Goal: Task Accomplishment & Management: Complete application form

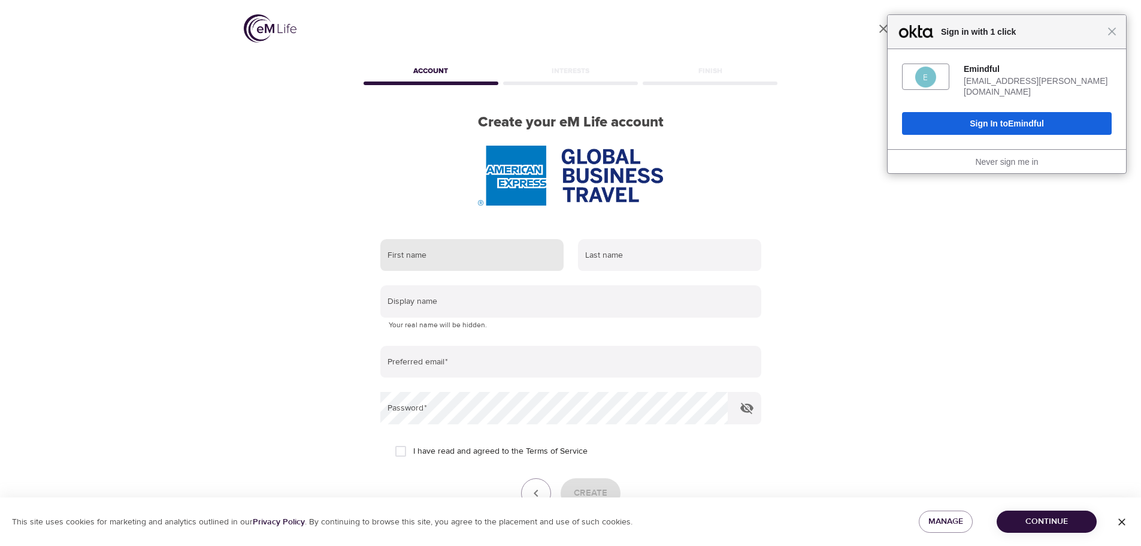
click at [453, 249] on input "text" at bounding box center [471, 255] width 183 height 32
type input "Adante"
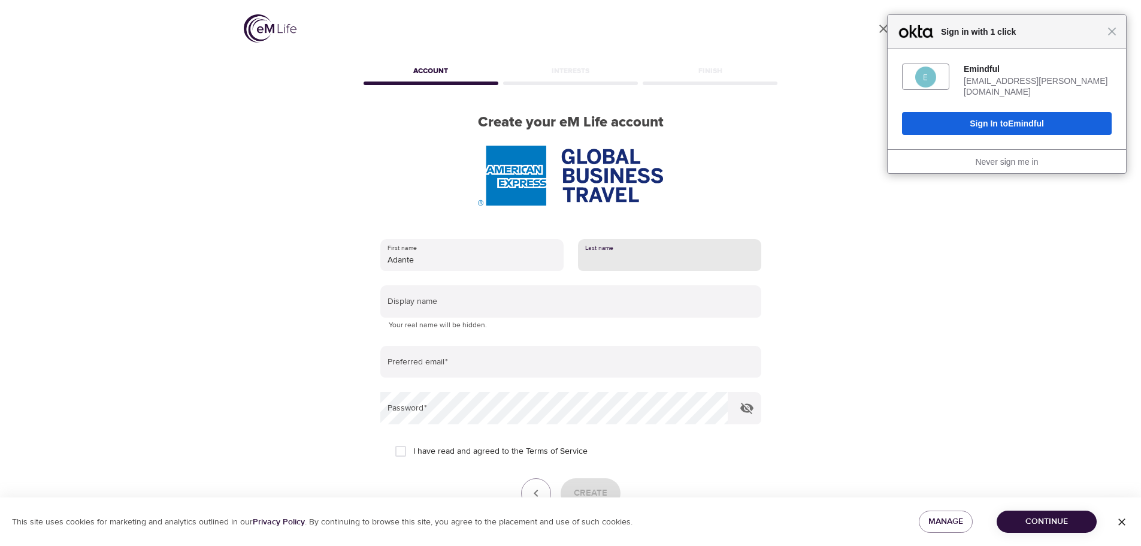
click at [620, 247] on input "text" at bounding box center [669, 255] width 183 height 32
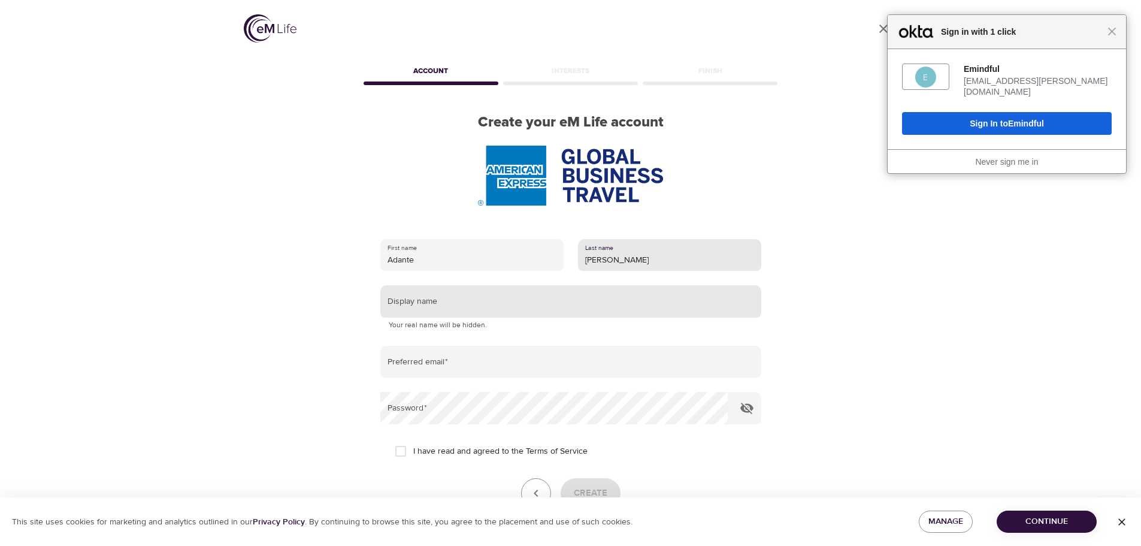
type input "[PERSON_NAME]"
click at [448, 304] on input "text" at bounding box center [570, 301] width 381 height 32
type input "Adante"
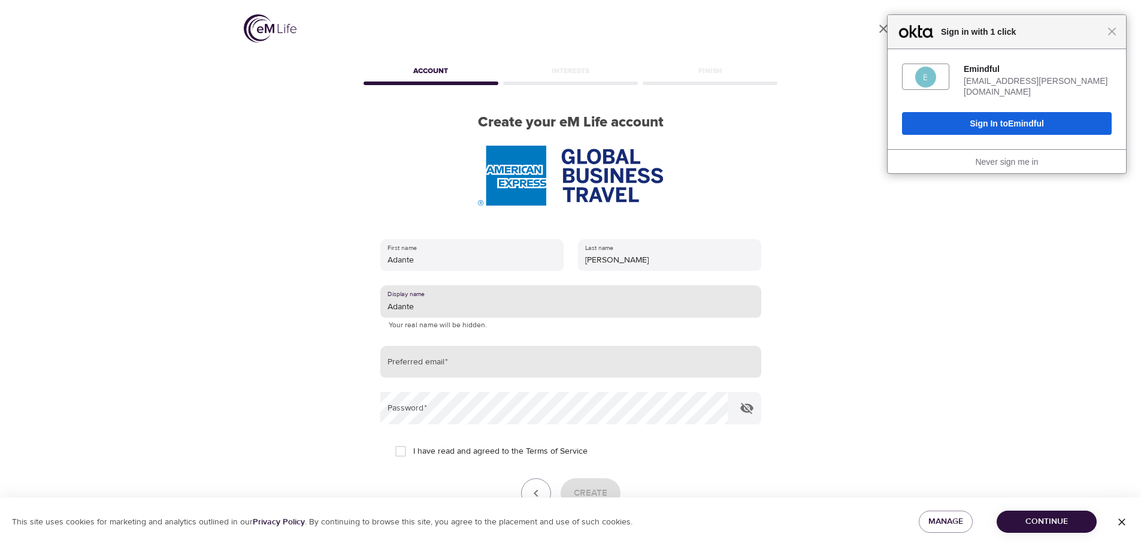
click at [451, 360] on input "email" at bounding box center [570, 362] width 381 height 32
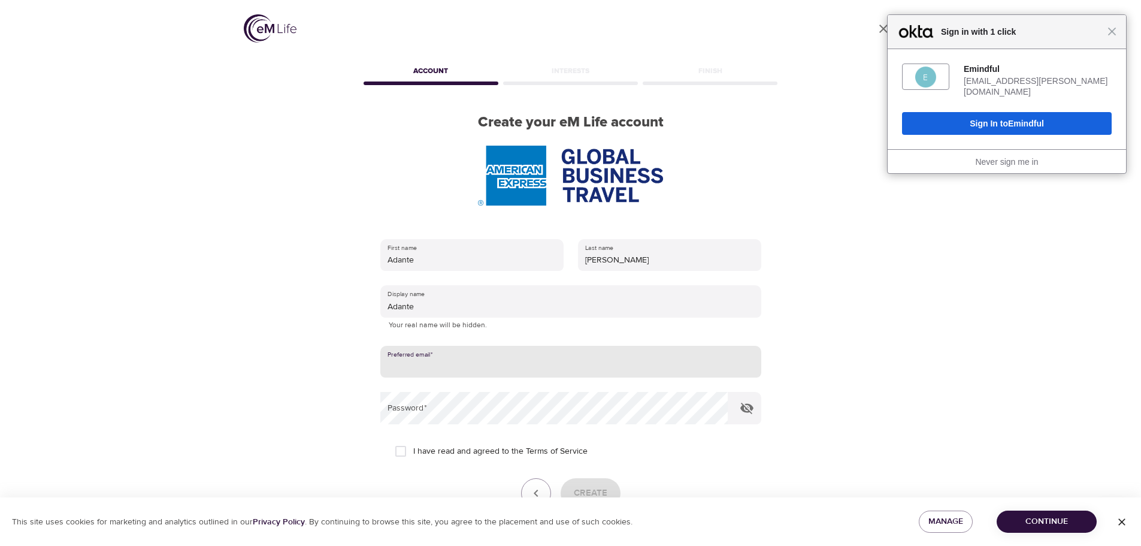
type input "[EMAIL_ADDRESS][PERSON_NAME][DOMAIN_NAME]"
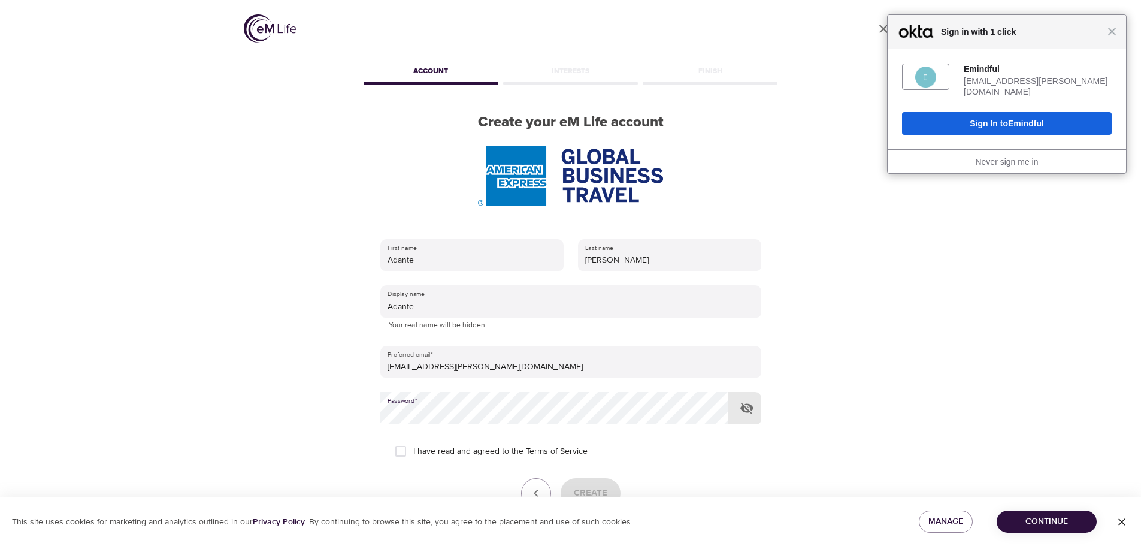
click at [403, 451] on input "I have read and agreed to the Terms of Service" at bounding box center [400, 450] width 25 height 25
checkbox input "true"
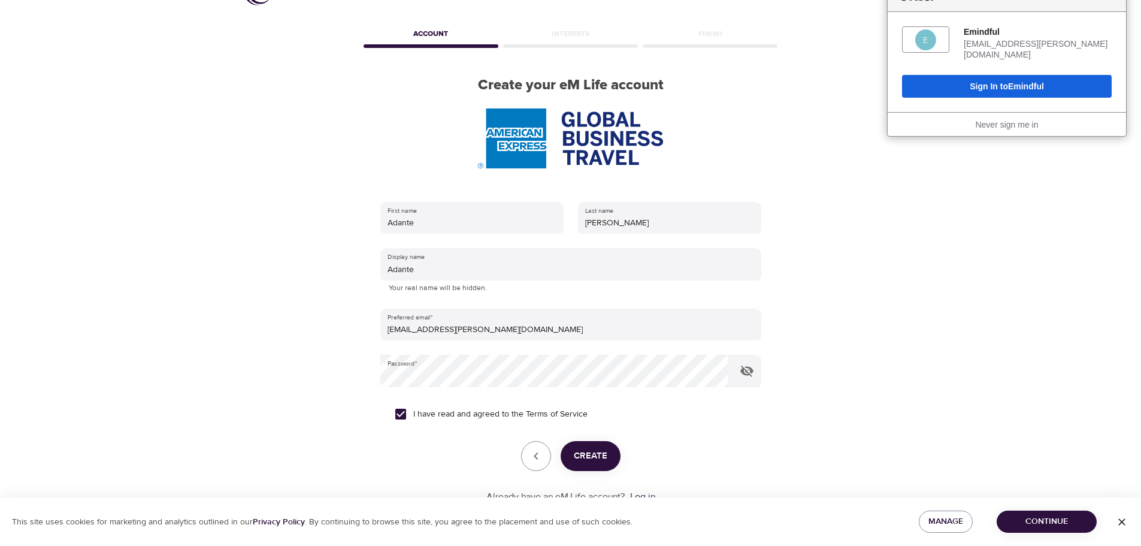
scroll to position [76, 0]
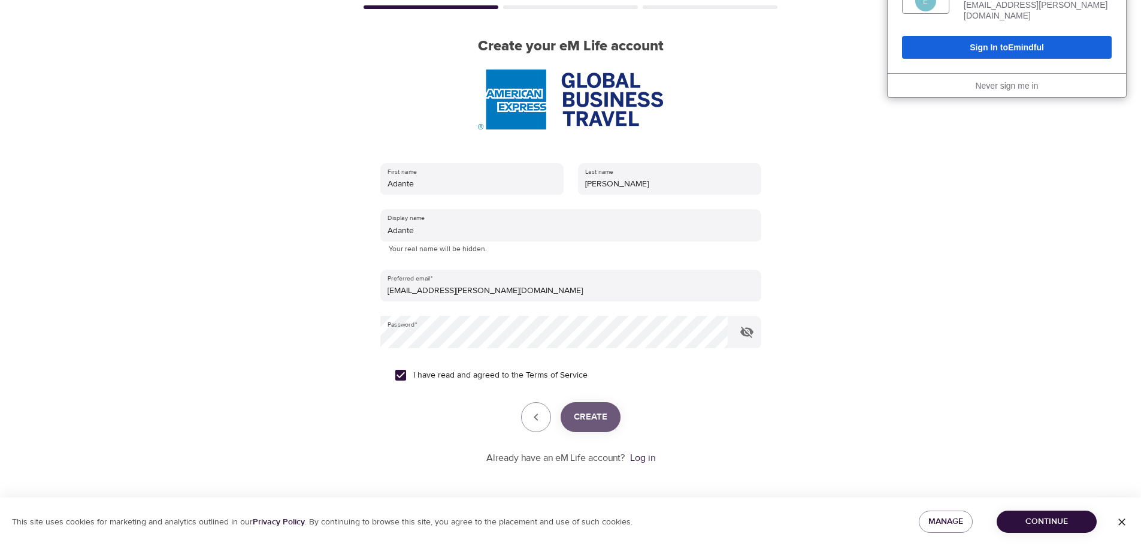
click at [586, 413] on span "Create" at bounding box center [591, 417] width 34 height 16
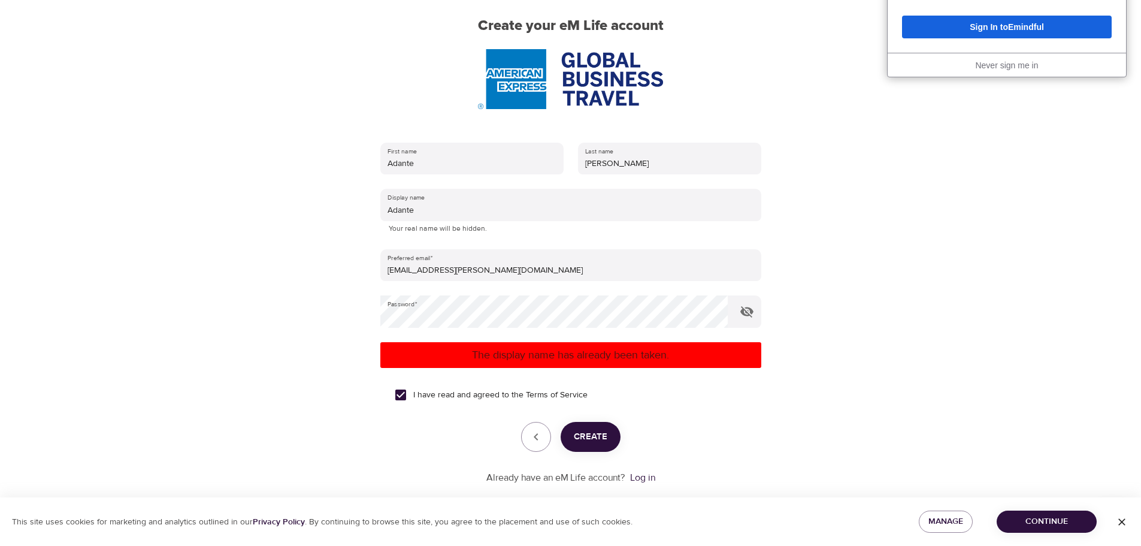
scroll to position [116, 0]
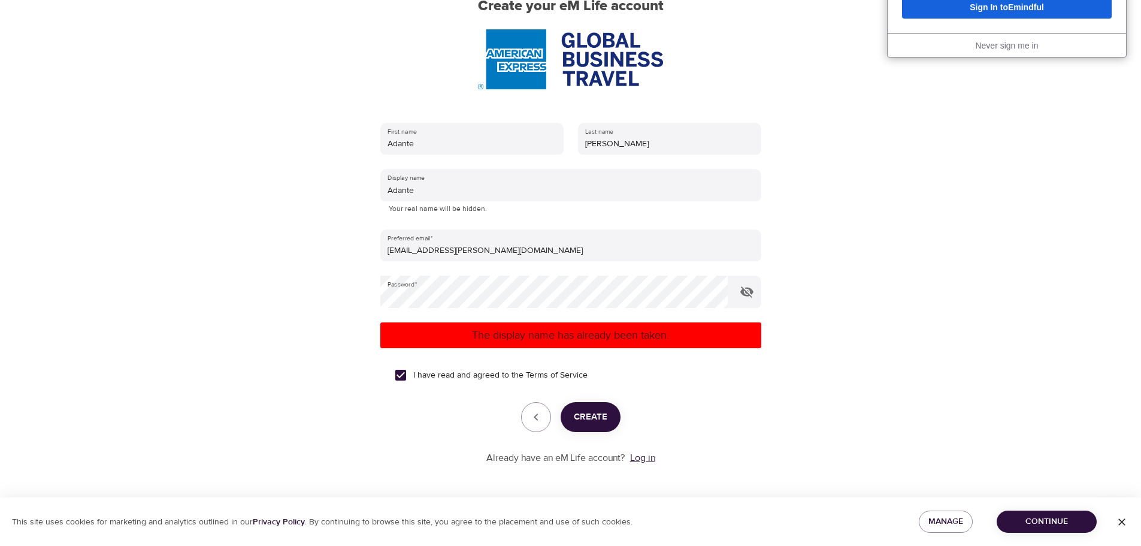
click at [639, 454] on link "Log in" at bounding box center [642, 457] width 25 height 12
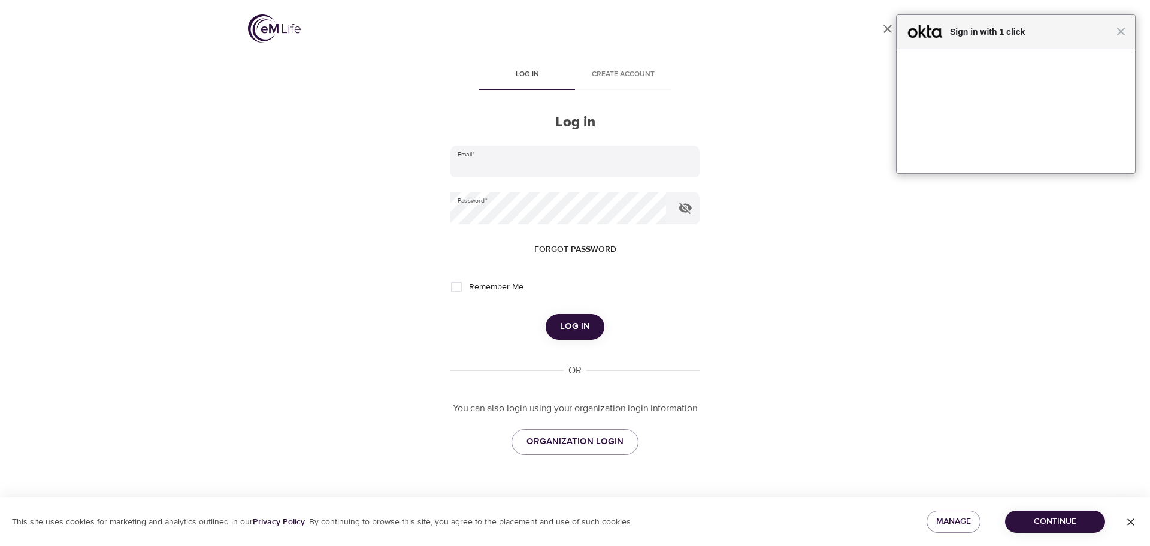
type input "[EMAIL_ADDRESS][PERSON_NAME][DOMAIN_NAME]"
click at [566, 316] on button "Log in" at bounding box center [575, 326] width 59 height 25
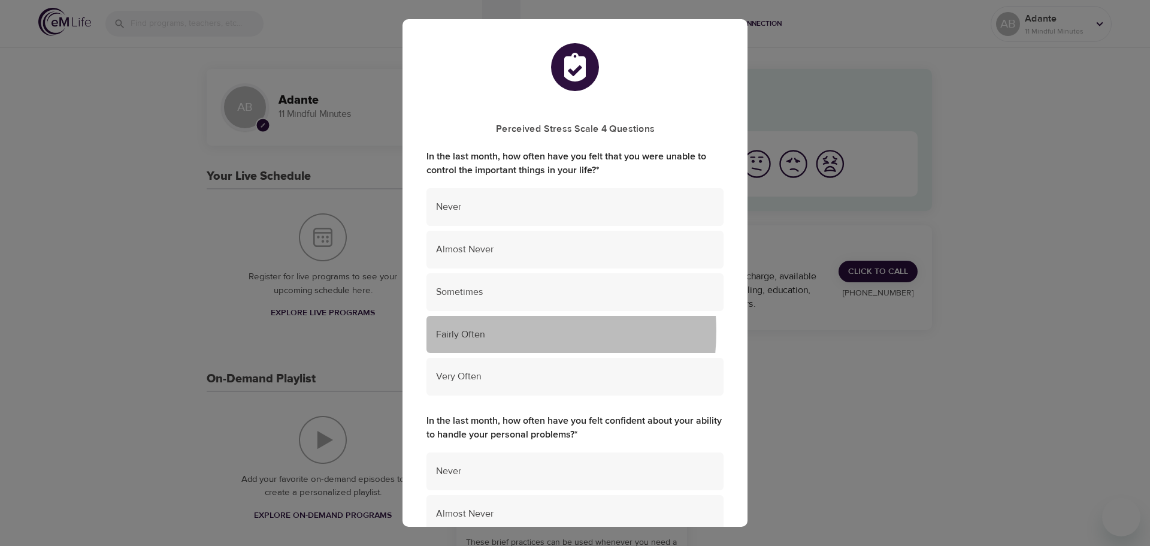
click at [495, 331] on span "Fairly Often" at bounding box center [575, 335] width 278 height 14
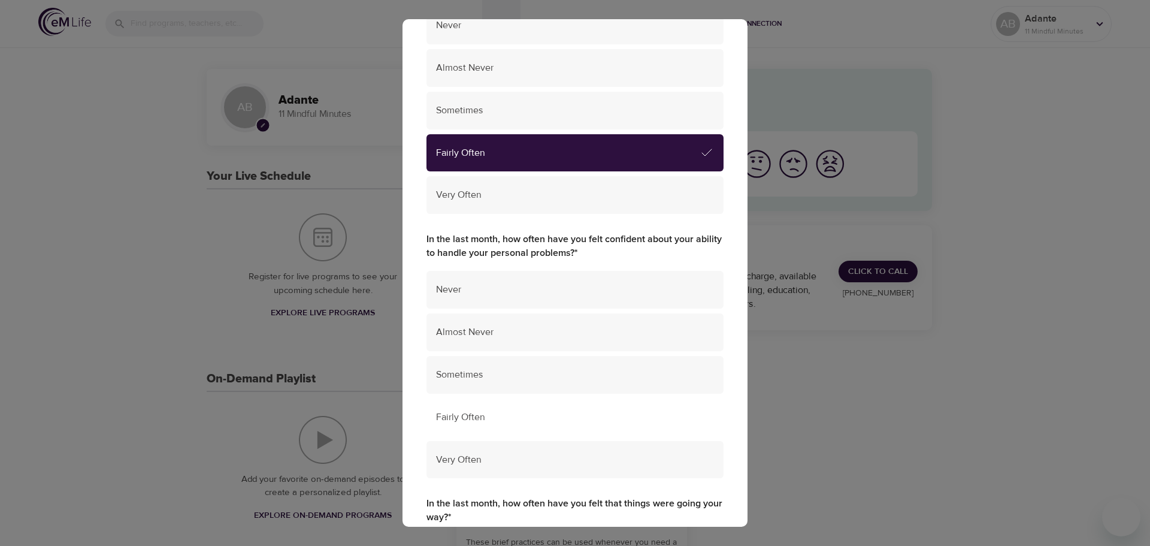
scroll to position [240, 0]
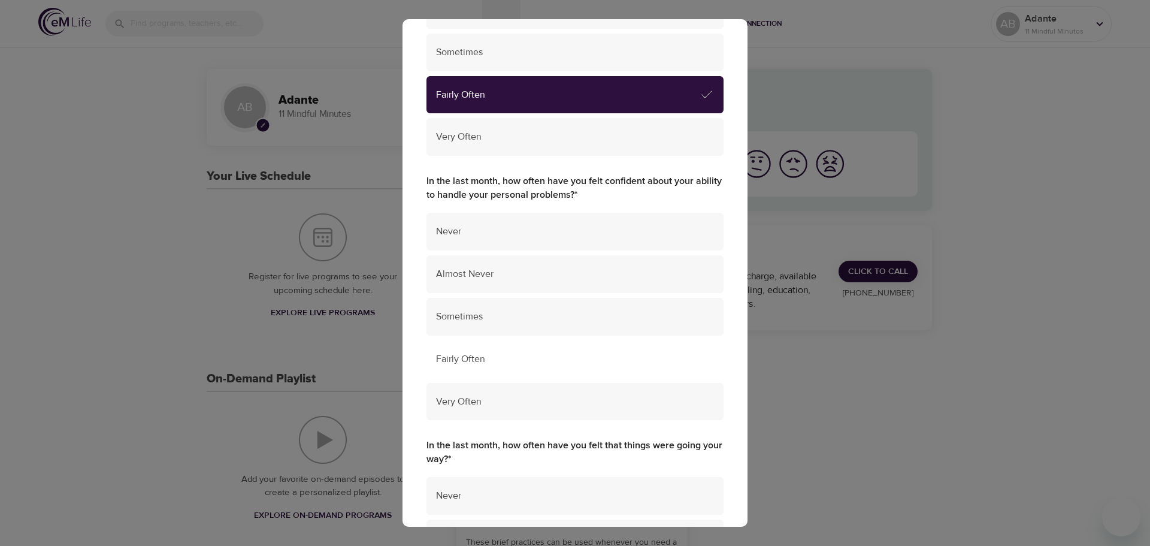
click at [478, 357] on span "Fairly Often" at bounding box center [575, 359] width 278 height 14
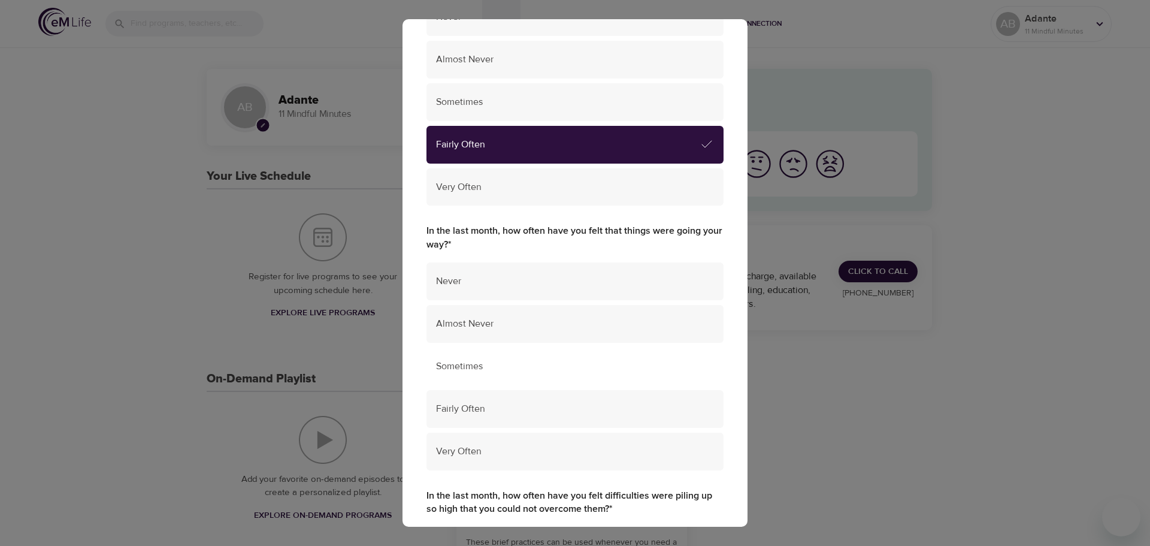
scroll to position [479, 0]
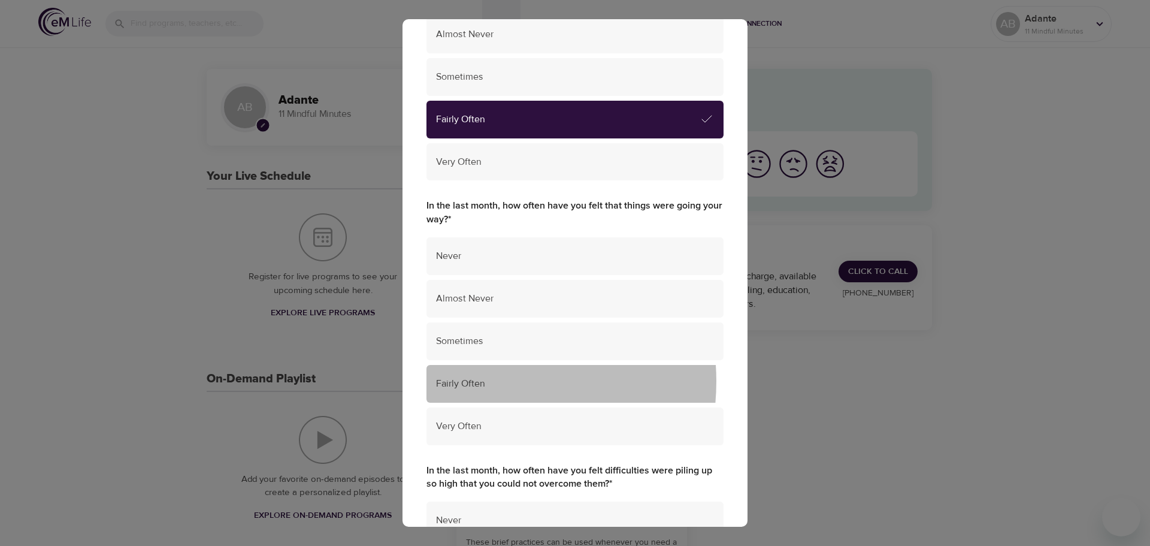
click at [476, 381] on span "Fairly Often" at bounding box center [575, 384] width 278 height 14
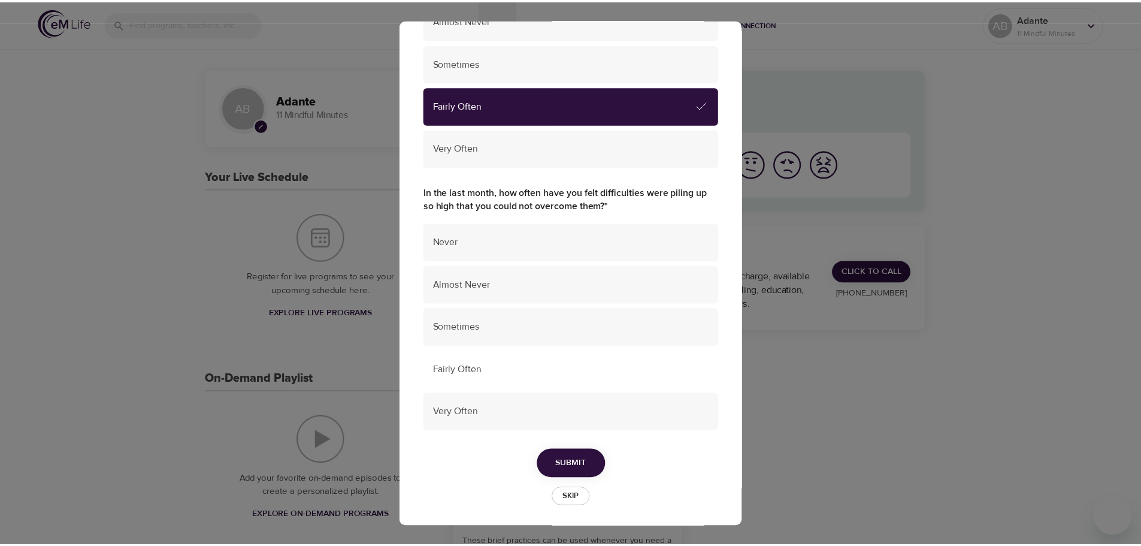
scroll to position [761, 0]
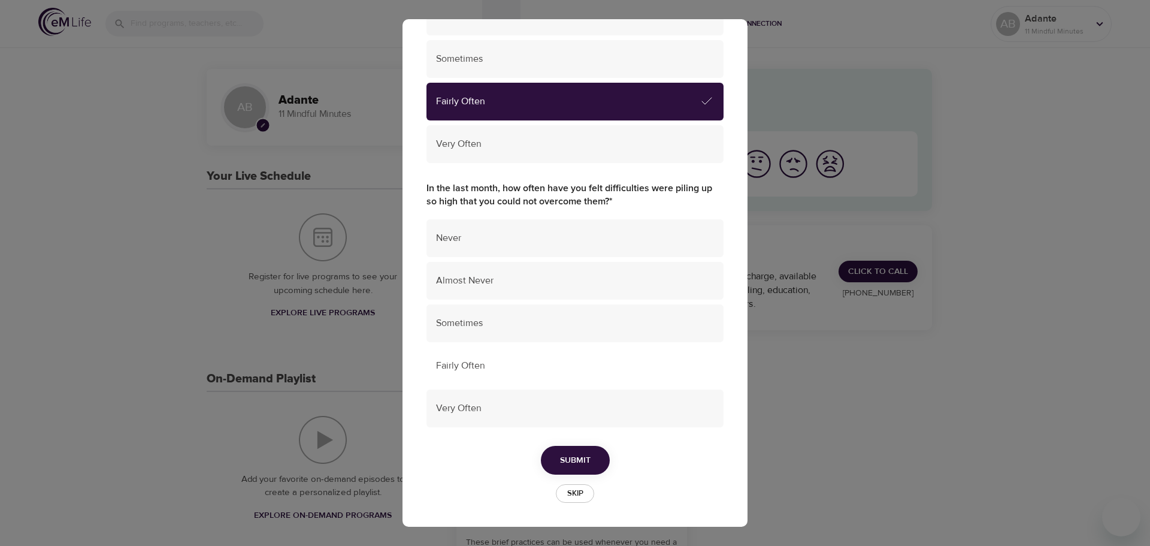
click at [471, 366] on span "Fairly Often" at bounding box center [575, 366] width 278 height 14
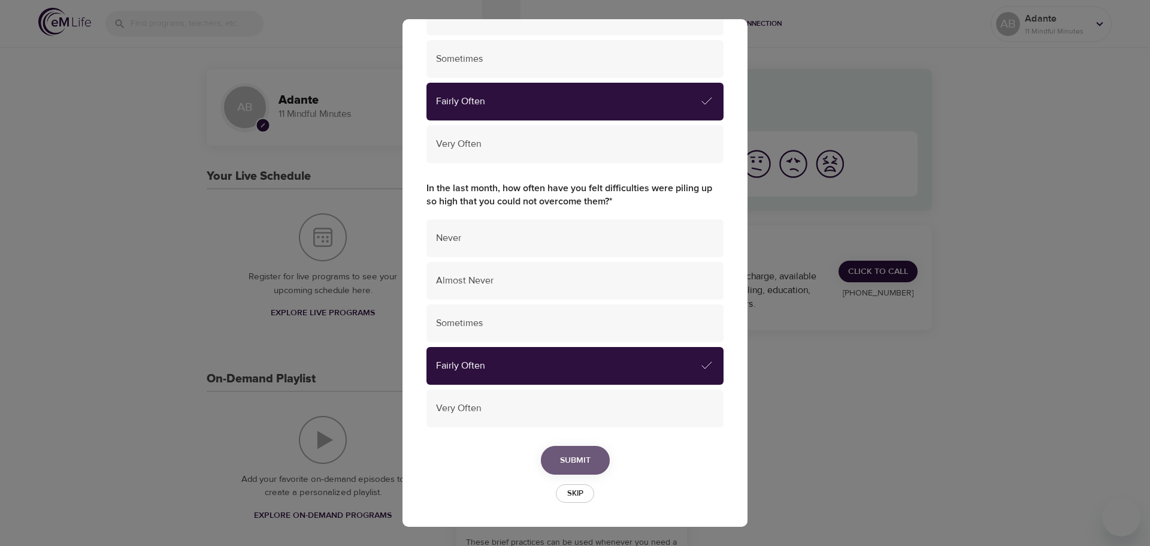
click at [580, 462] on span "Submit" at bounding box center [575, 460] width 31 height 15
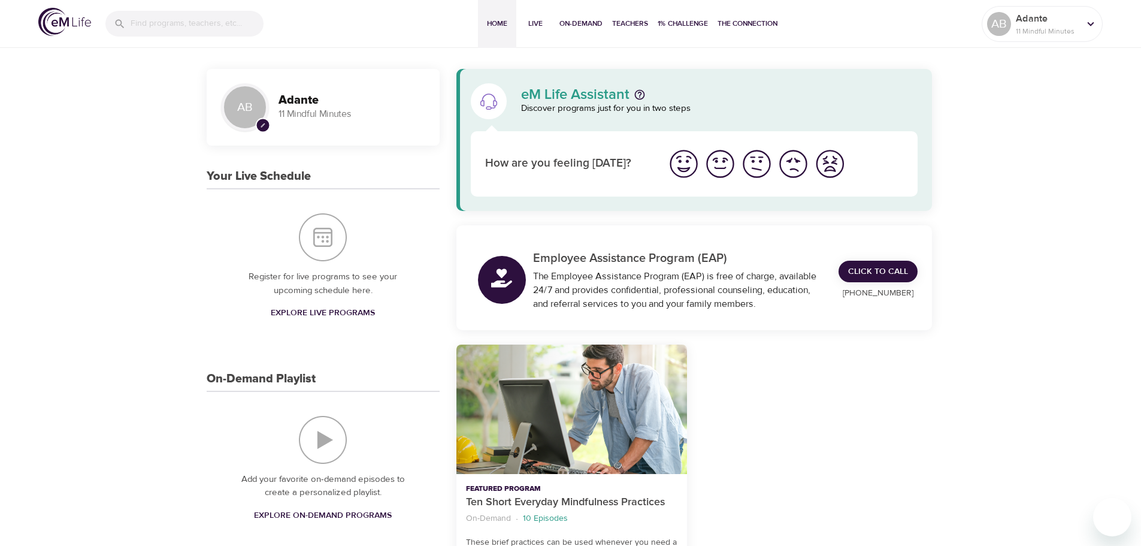
click at [595, 256] on p "Employee Assistance Program (EAP)" at bounding box center [679, 258] width 292 height 18
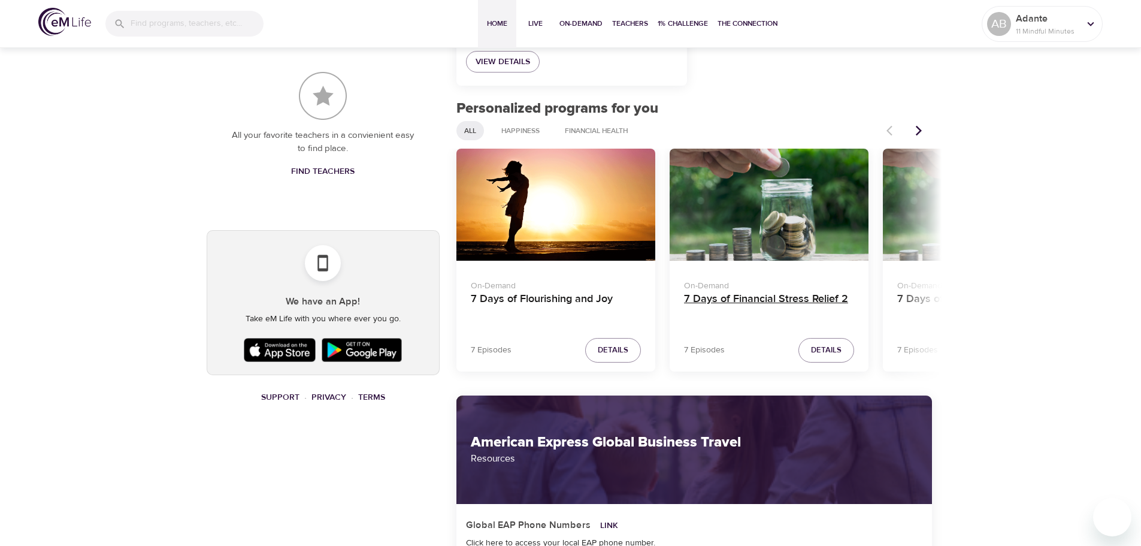
scroll to position [531, 0]
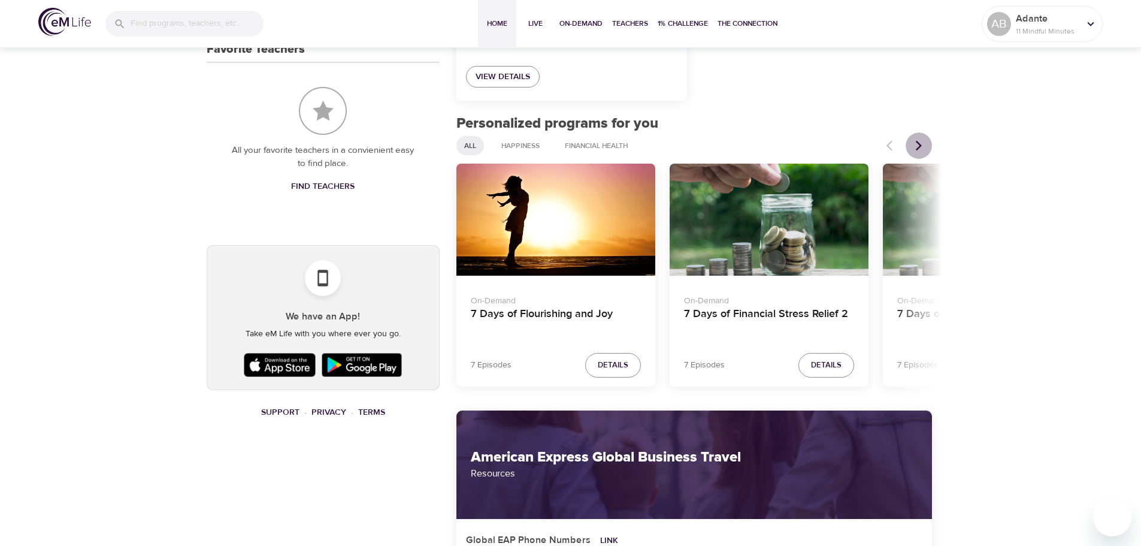
click at [916, 146] on icon "Next items" at bounding box center [919, 146] width 12 height 12
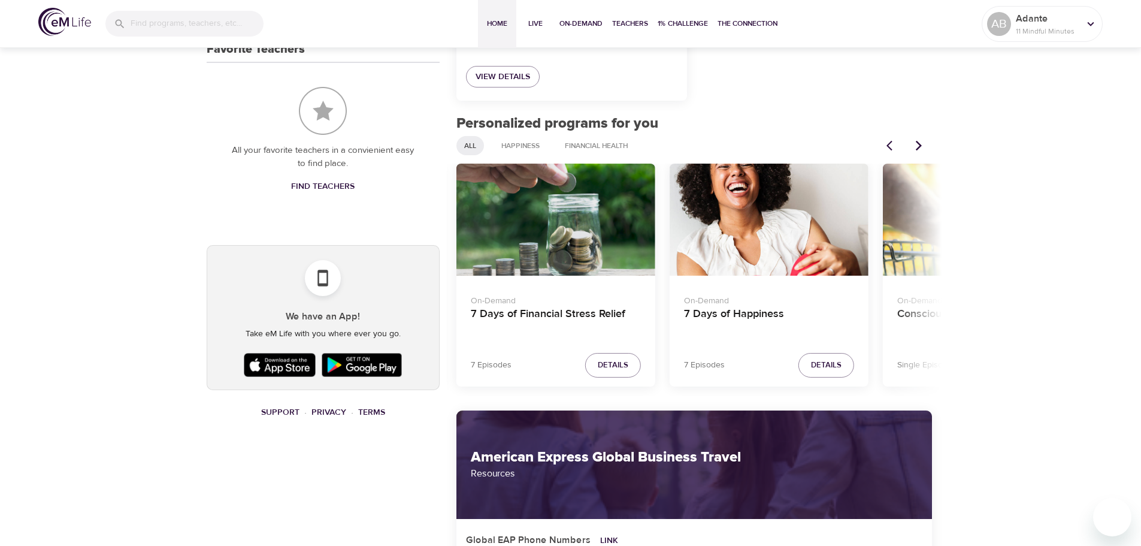
click at [919, 146] on icon "Next items" at bounding box center [919, 146] width 12 height 12
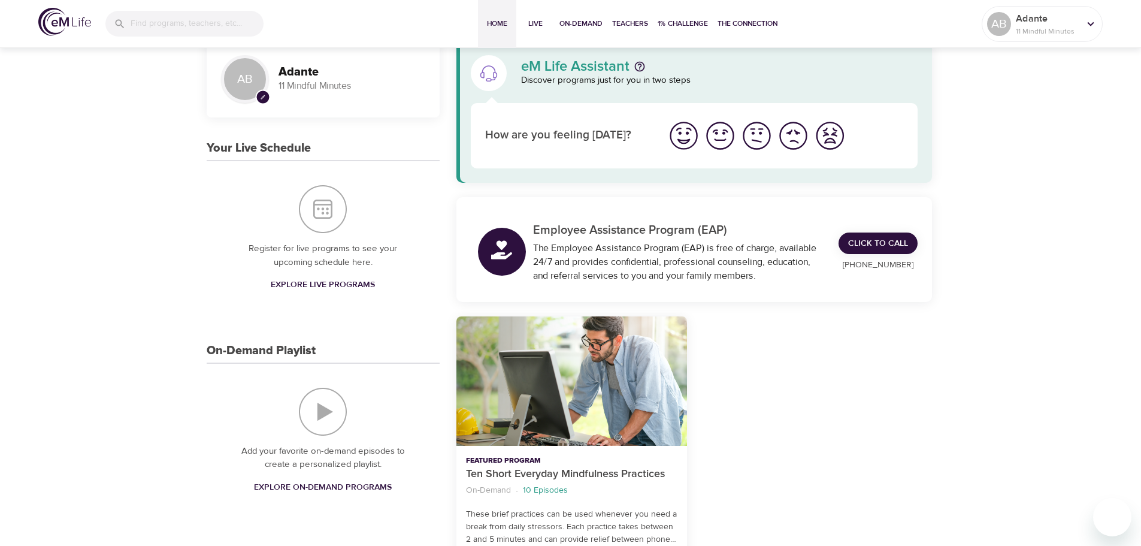
scroll to position [0, 0]
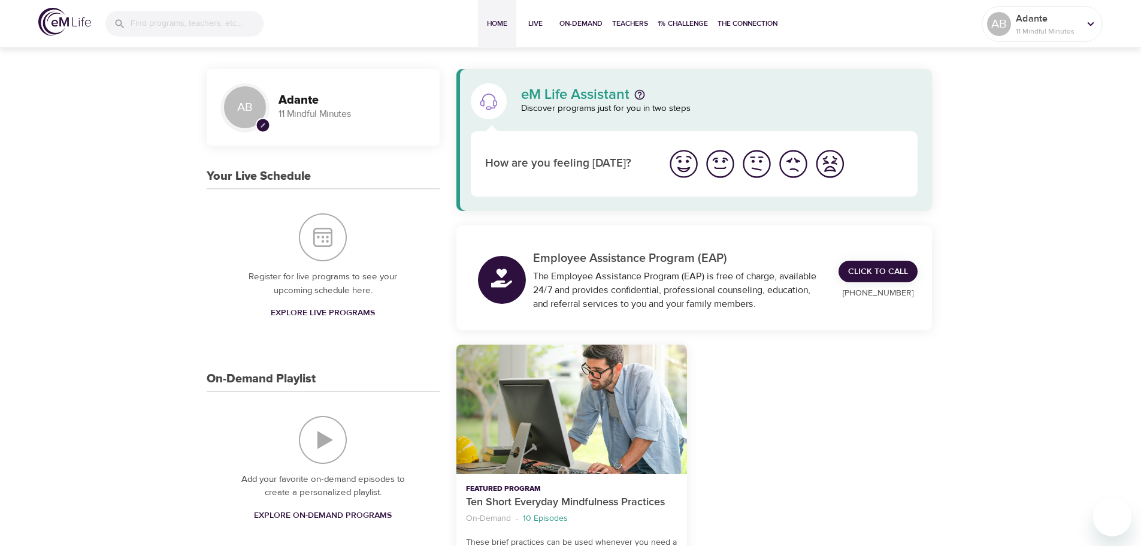
click at [683, 165] on img "I'm feeling great" at bounding box center [683, 163] width 33 height 33
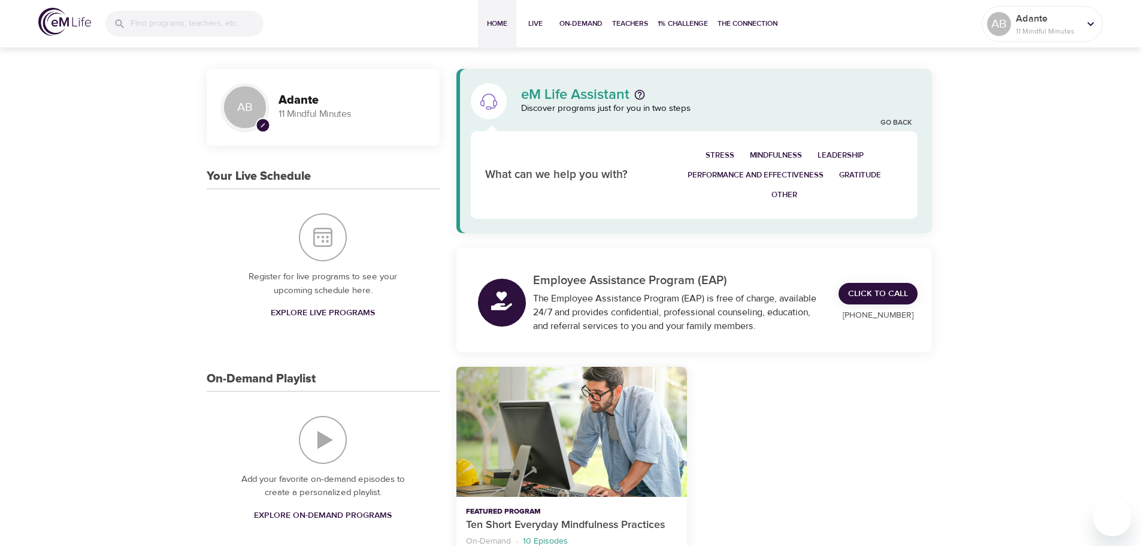
click at [841, 151] on span "Leadership" at bounding box center [840, 156] width 46 height 14
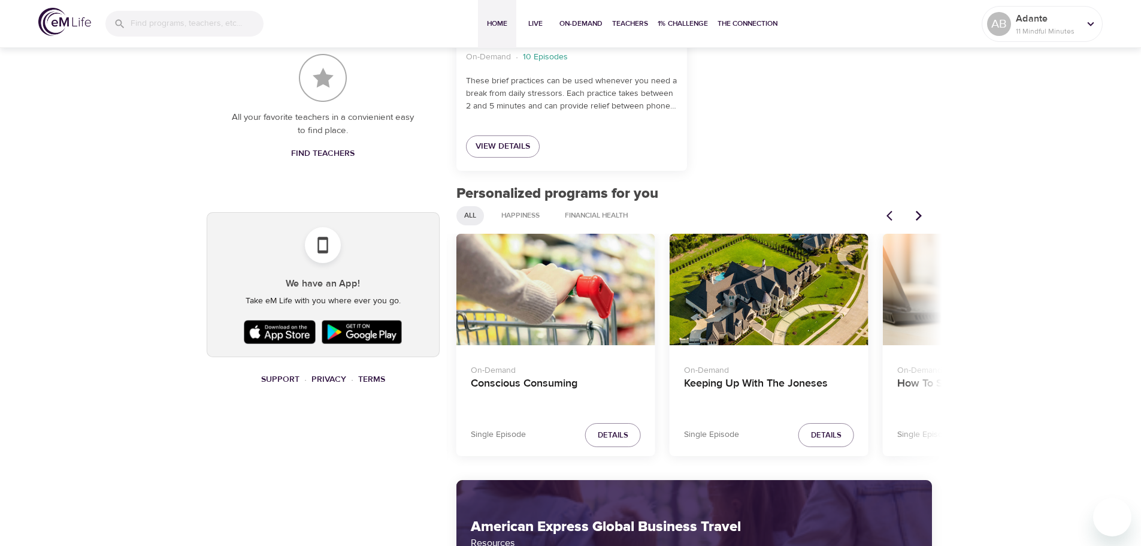
scroll to position [599, 0]
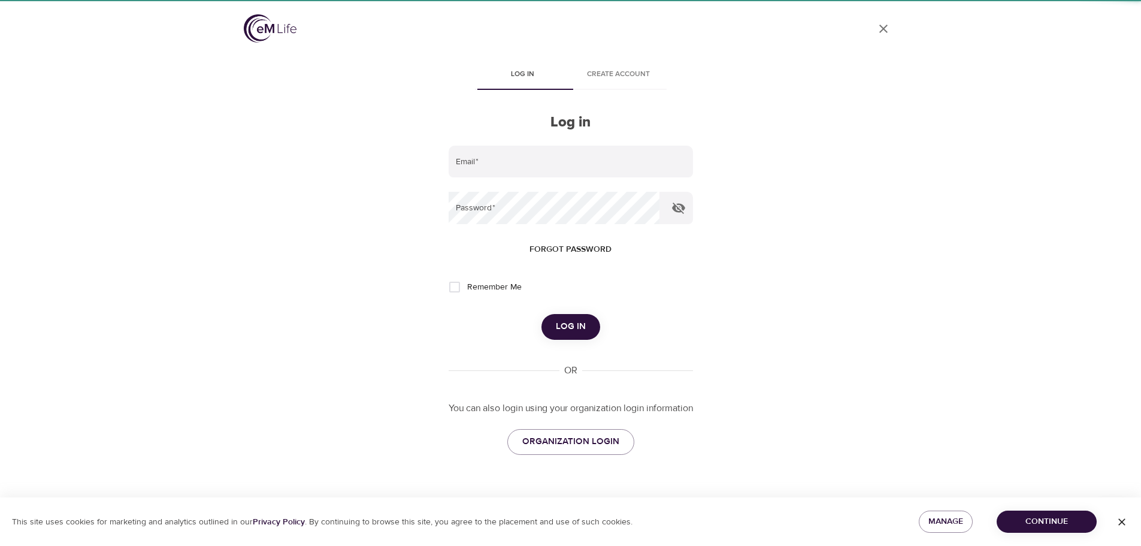
type input "[EMAIL_ADDRESS][PERSON_NAME][DOMAIN_NAME]"
